Goal: Task Accomplishment & Management: Use online tool/utility

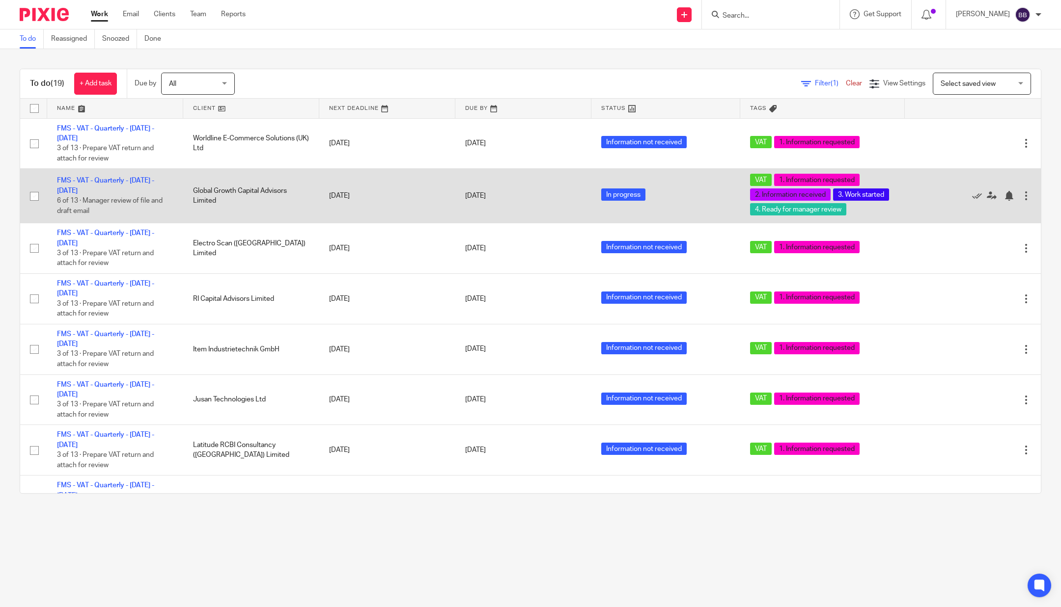
click at [103, 181] on td "FMS - VAT - Quarterly - July - September, 2025 6 of 13 · Manager review of file…" at bounding box center [115, 196] width 136 height 55
click at [90, 194] on link "FMS - VAT - Quarterly - [DATE] - [DATE]" at bounding box center [105, 185] width 97 height 17
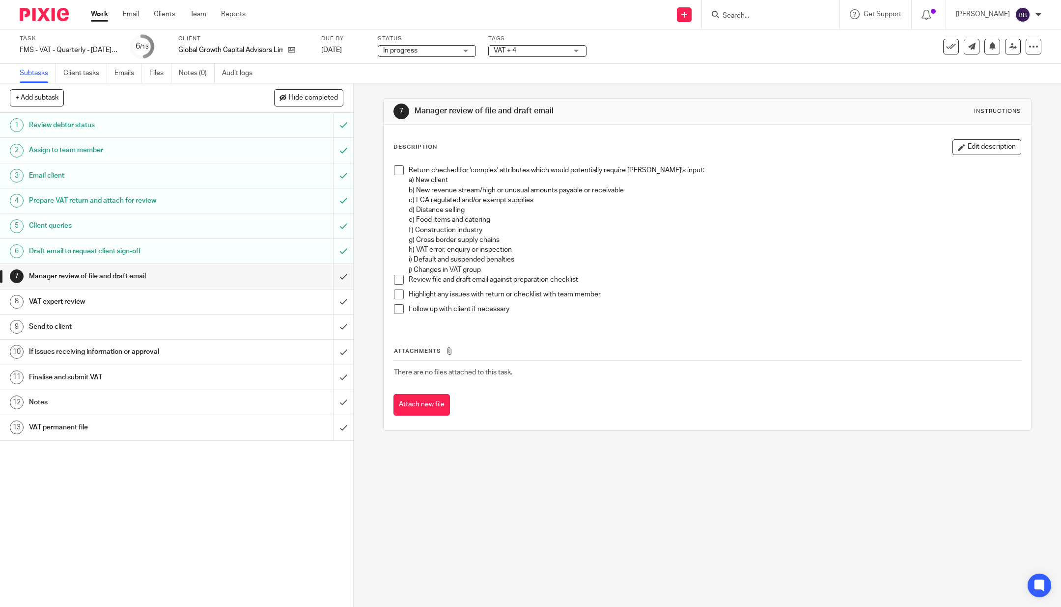
click at [394, 171] on span at bounding box center [399, 170] width 10 height 10
click at [394, 279] on span at bounding box center [399, 280] width 10 height 10
click at [973, 144] on button "Edit description" at bounding box center [986, 147] width 69 height 16
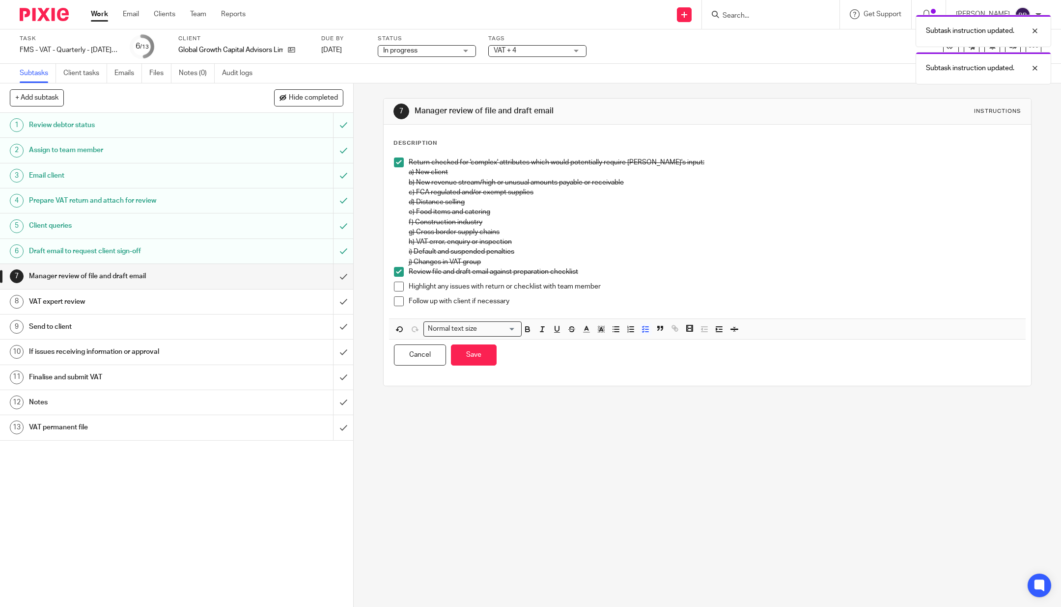
click at [530, 304] on p "Follow up with client if necessary" at bounding box center [715, 302] width 612 height 10
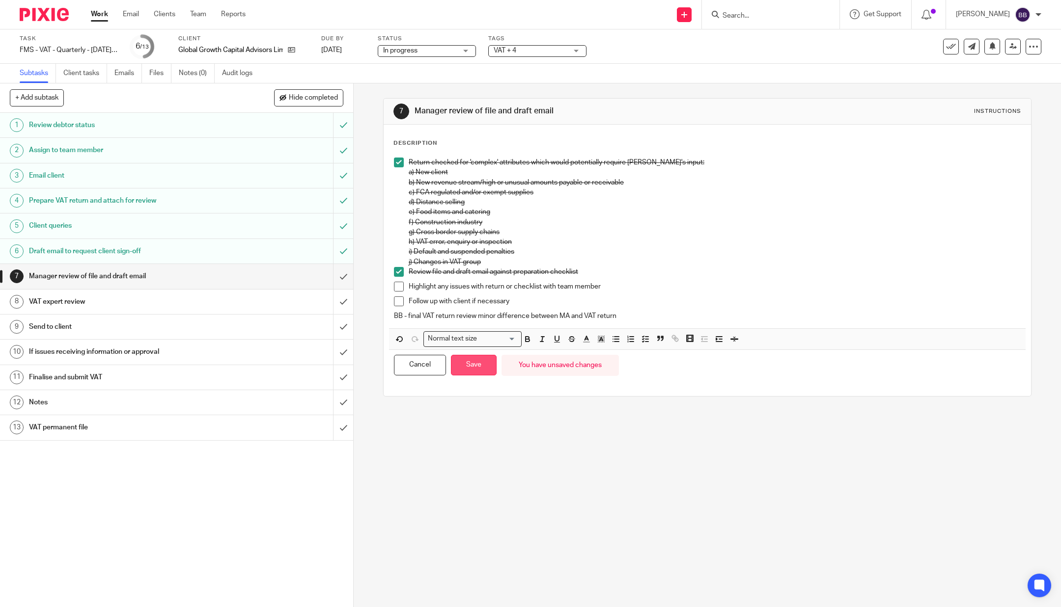
click at [476, 364] on button "Save" at bounding box center [474, 365] width 46 height 21
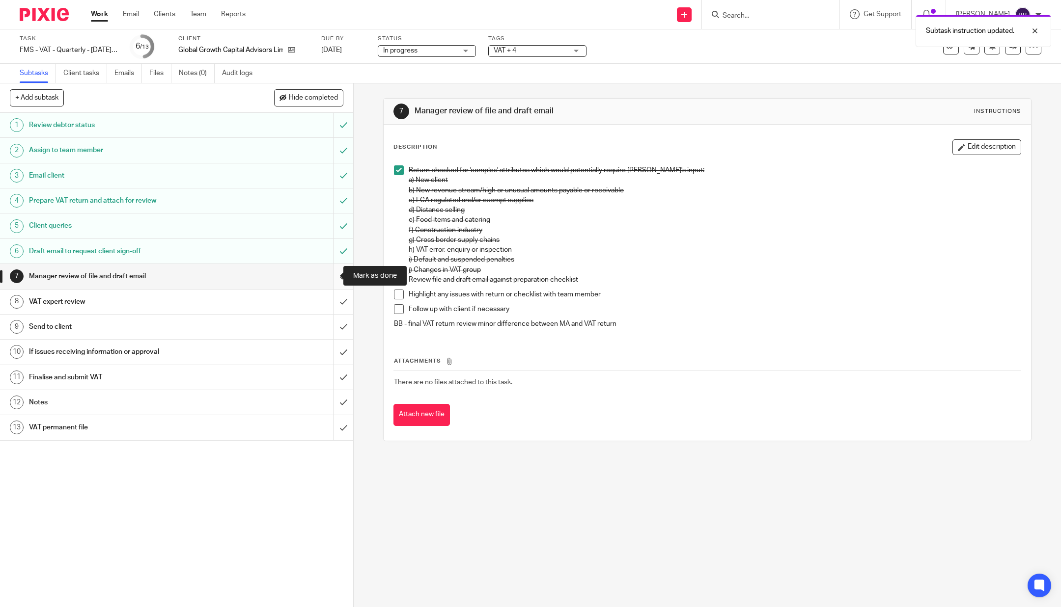
click at [331, 277] on input "submit" at bounding box center [176, 276] width 353 height 25
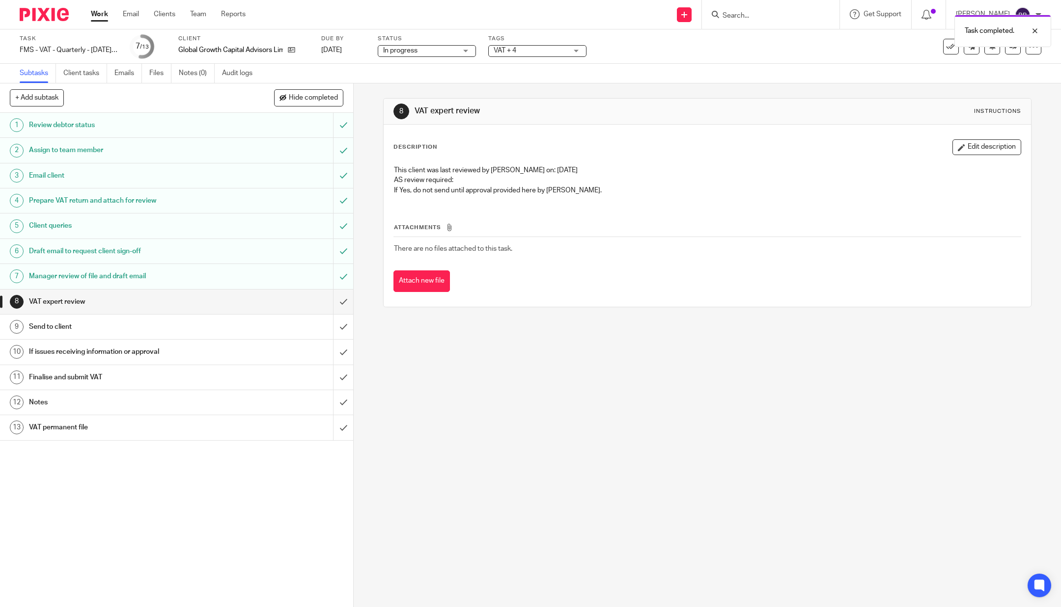
click at [215, 285] on link "7 Manager review of file and draft email" at bounding box center [166, 276] width 333 height 25
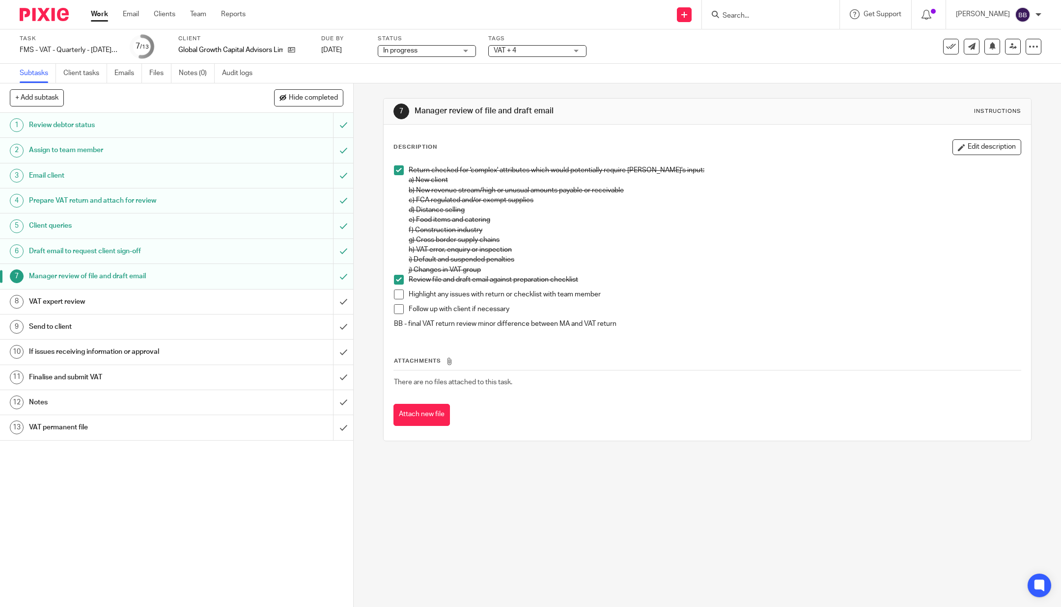
click at [180, 248] on h1 "Draft email to request client sign-off" at bounding box center [127, 251] width 196 height 15
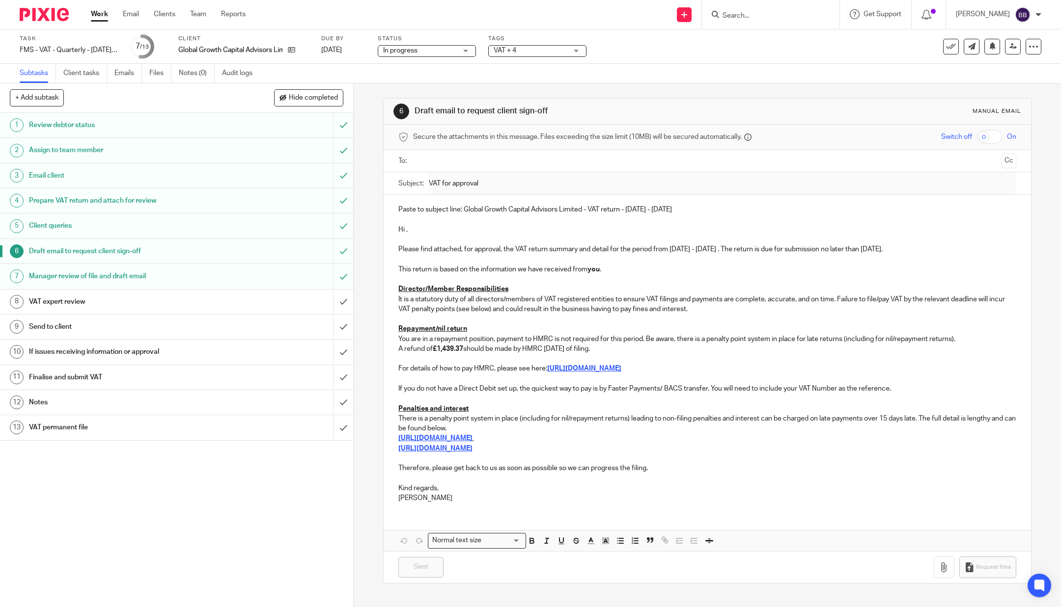
click at [176, 298] on h1 "VAT expert review" at bounding box center [127, 302] width 196 height 15
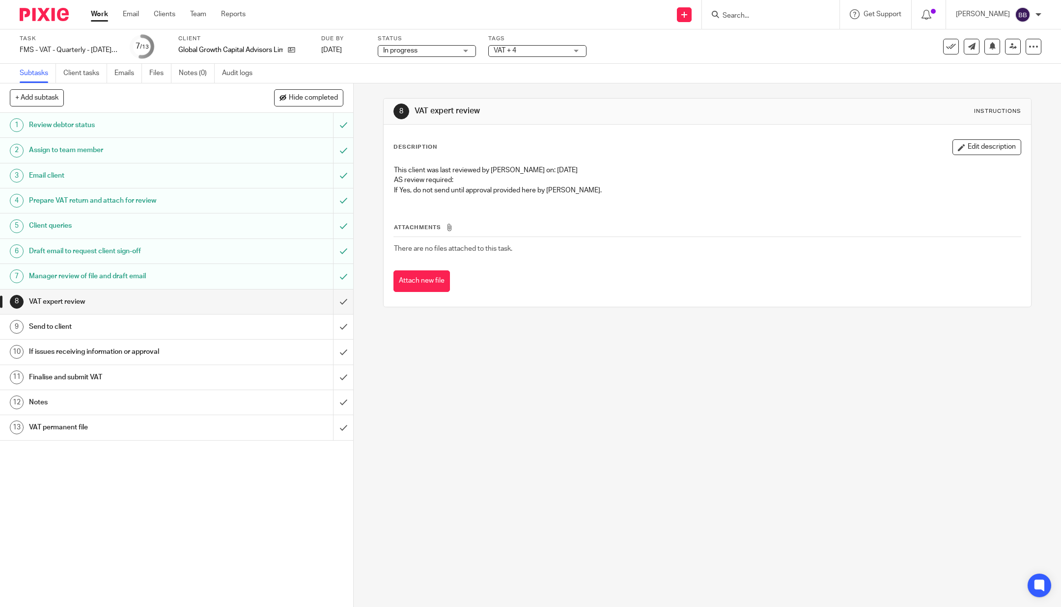
click at [133, 196] on h1 "Prepare VAT return and attach for review" at bounding box center [127, 200] width 196 height 15
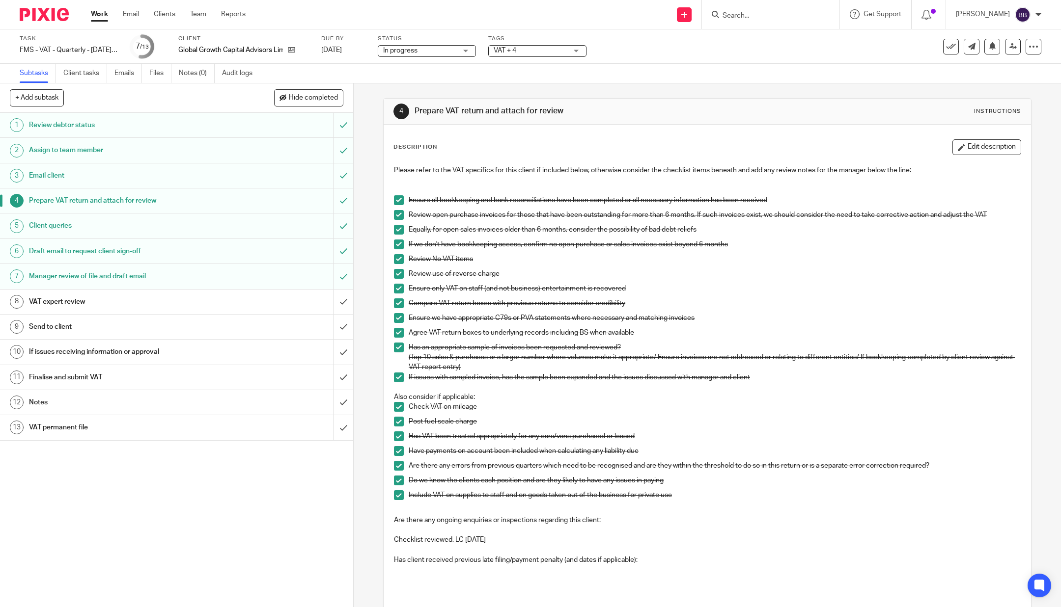
click at [395, 401] on p "Also consider if applicable:" at bounding box center [707, 397] width 627 height 10
click at [395, 404] on span at bounding box center [399, 407] width 10 height 10
click at [394, 438] on span at bounding box center [399, 437] width 10 height 10
click at [394, 421] on span at bounding box center [399, 422] width 10 height 10
click at [394, 466] on span at bounding box center [399, 466] width 10 height 10
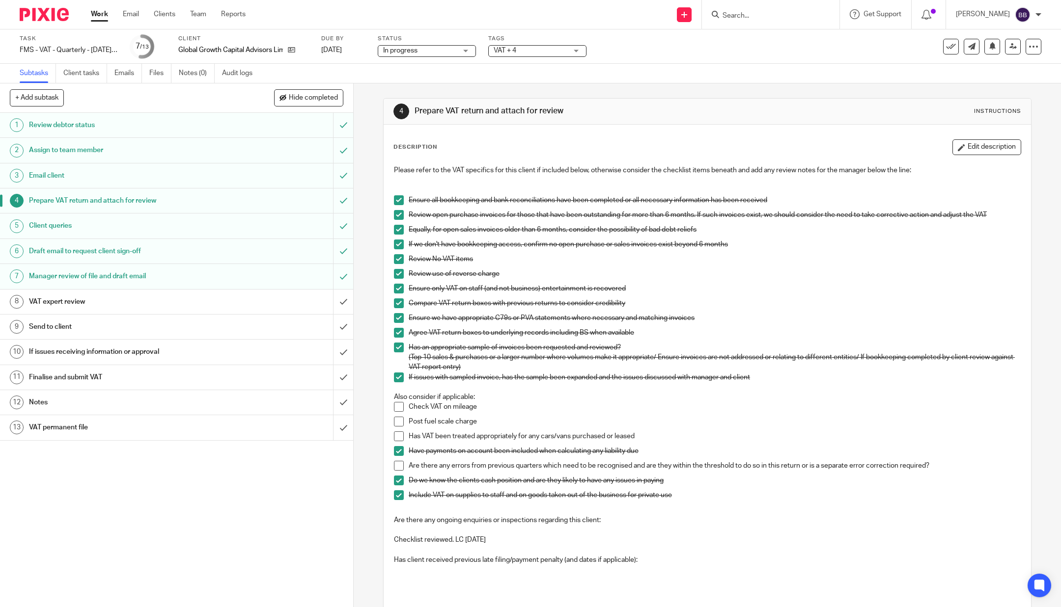
click at [394, 319] on span at bounding box center [399, 318] width 10 height 10
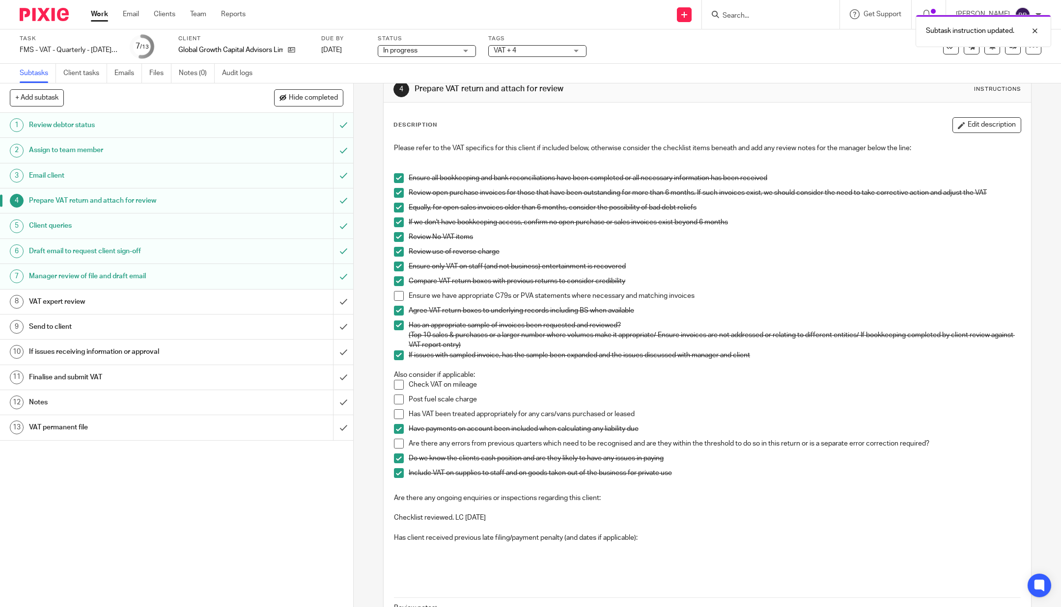
scroll to position [23, 0]
click at [203, 280] on h1 "Manager review of file and draft email" at bounding box center [127, 276] width 196 height 15
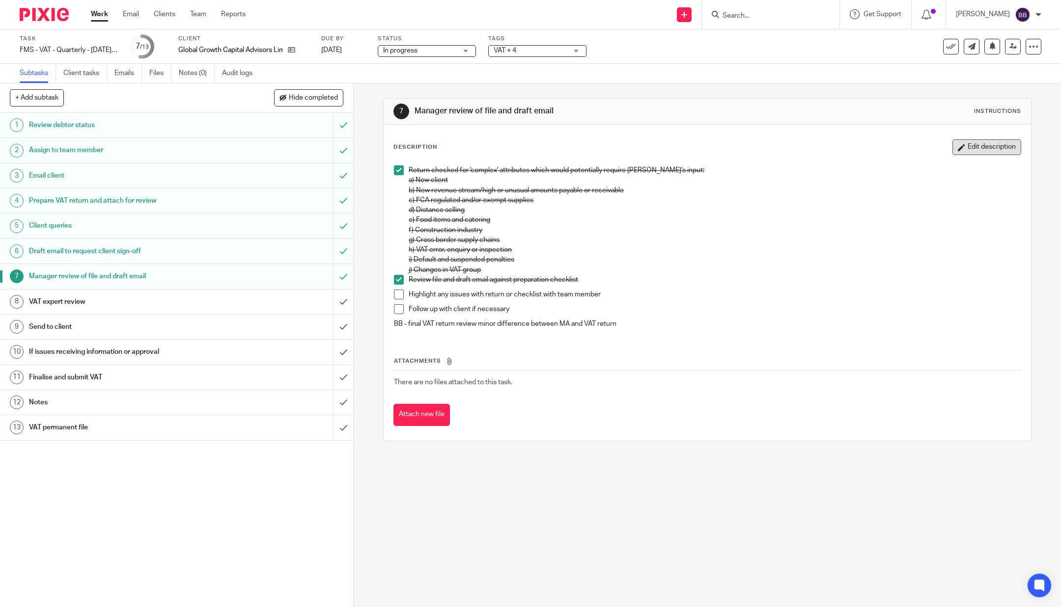
click at [967, 148] on button "Edit description" at bounding box center [986, 147] width 69 height 16
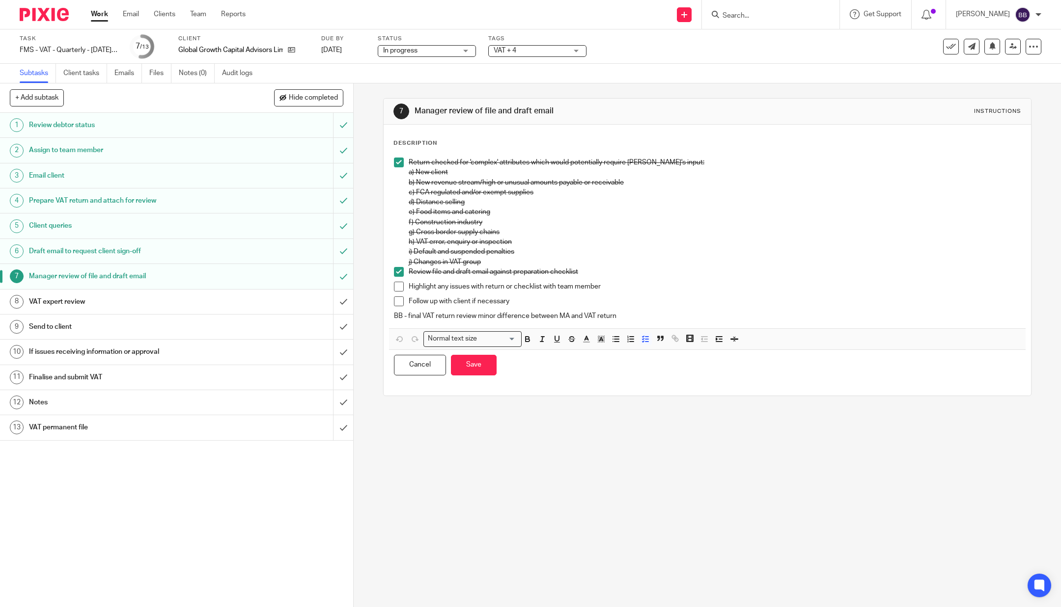
click at [656, 312] on p "BB - final VAT return review minor difference between MA and VAT return" at bounding box center [707, 316] width 627 height 10
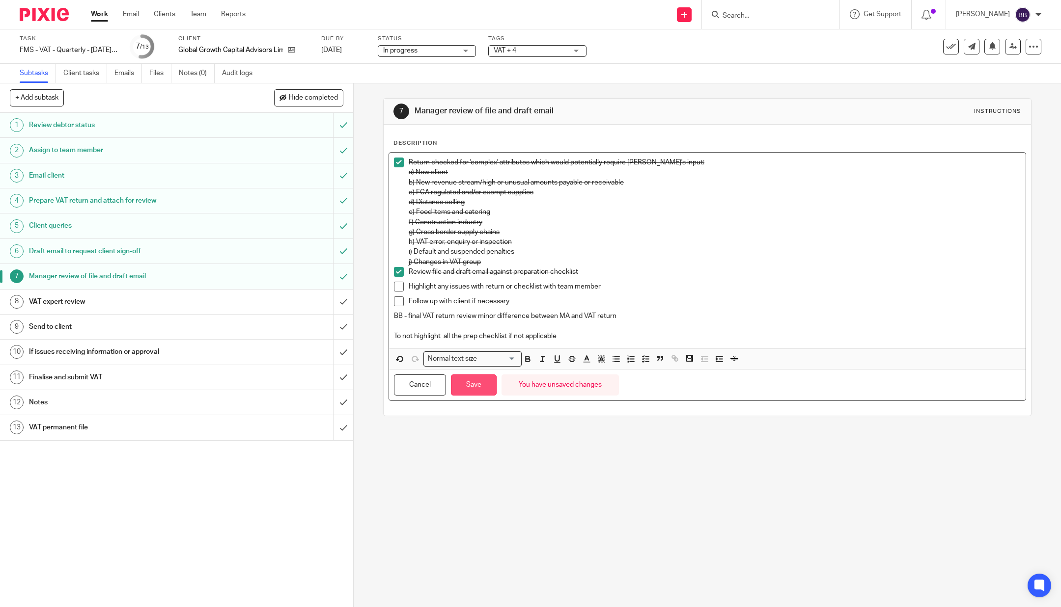
click at [469, 386] on button "Save" at bounding box center [474, 385] width 46 height 21
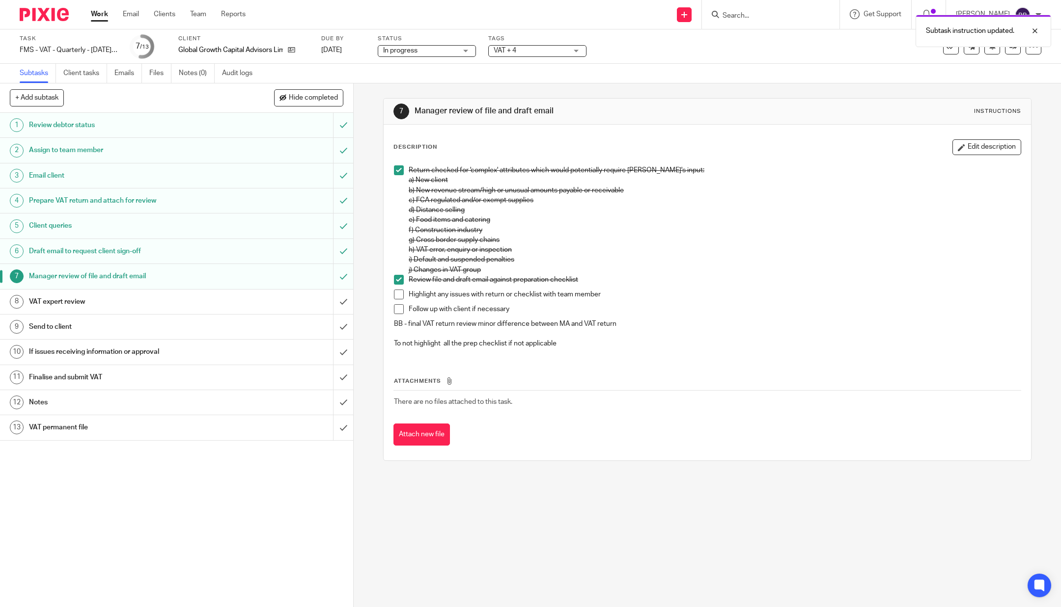
click at [255, 303] on div "VAT expert review" at bounding box center [176, 302] width 294 height 15
